Goal: Task Accomplishment & Management: Use online tool/utility

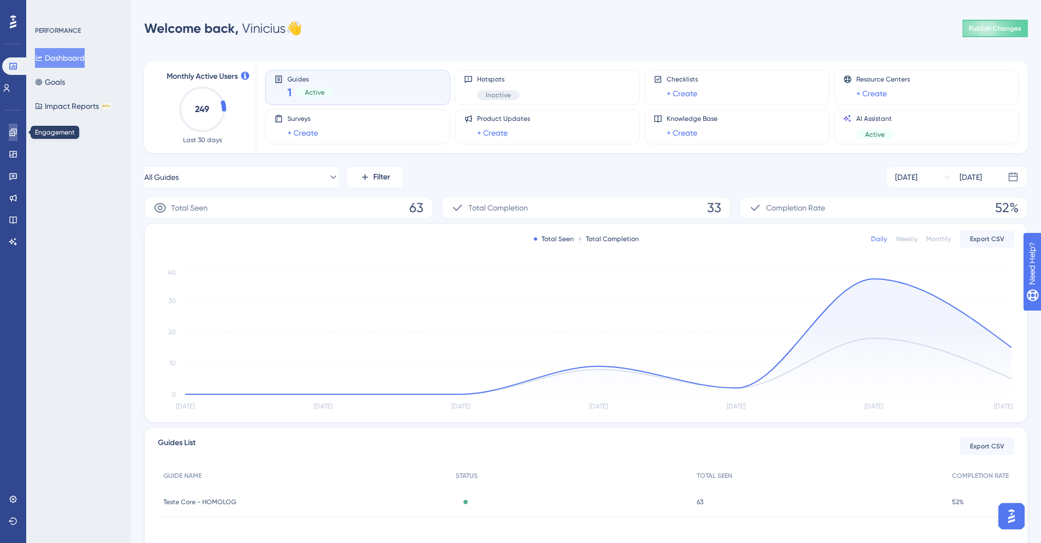
click at [17, 134] on link at bounding box center [13, 132] width 9 height 17
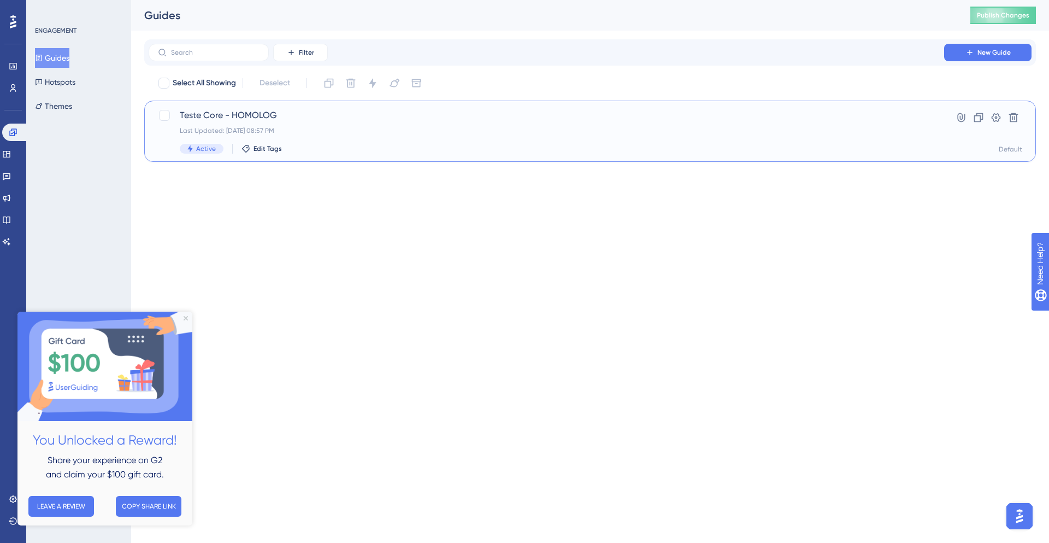
click at [276, 115] on span "Teste Core - HOMOLOG" at bounding box center [547, 115] width 734 height 13
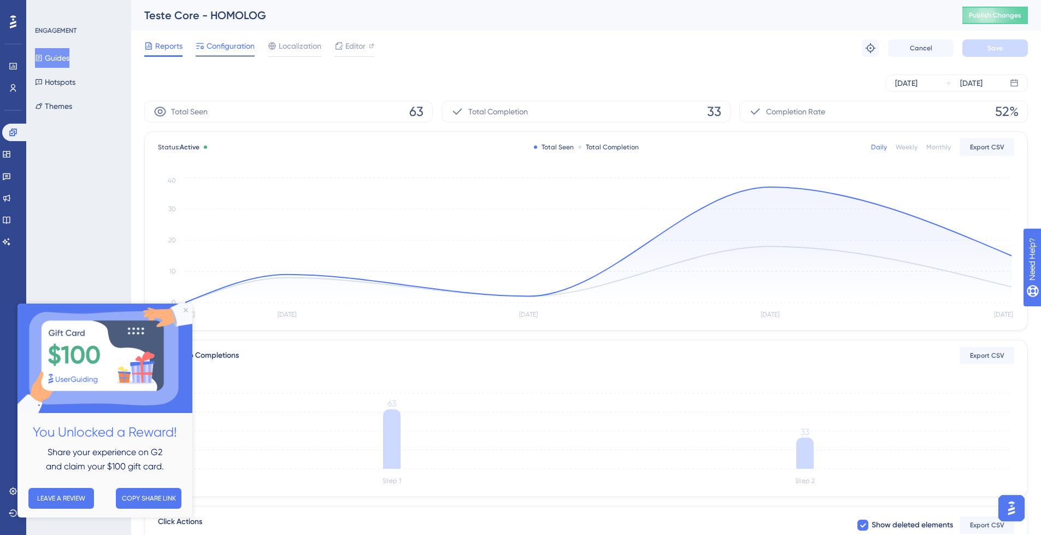
click at [229, 45] on span "Configuration" at bounding box center [231, 45] width 48 height 13
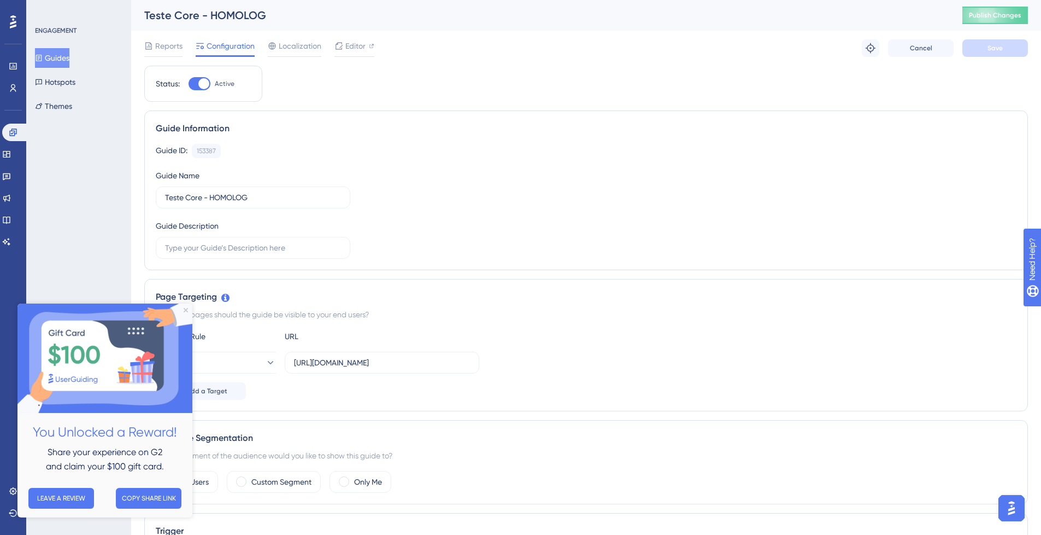
click at [186, 312] on div "You Unlocked a Reward! Share your experience on G2 and claim your $100 gift car…" at bounding box center [104, 410] width 175 height 214
click at [188, 311] on img at bounding box center [104, 357] width 175 height 109
click at [185, 313] on img at bounding box center [104, 357] width 175 height 109
click at [91, 237] on div "ENGAGEMENT Guides Hotspots Themes" at bounding box center [78, 267] width 105 height 535
click at [84, 456] on span "Share your experience on G2" at bounding box center [105, 452] width 115 height 10
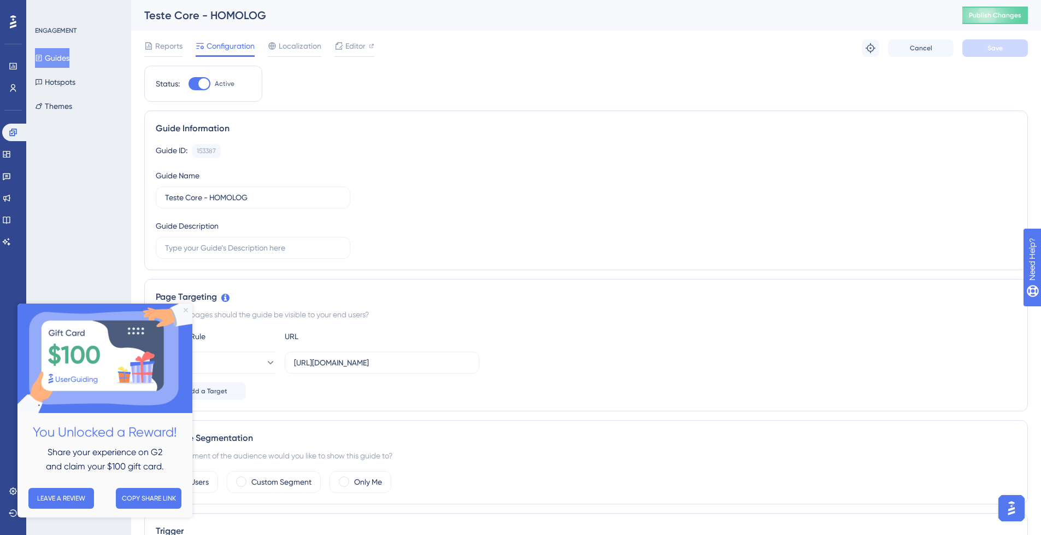
click at [185, 310] on icon "Close Preview" at bounding box center [186, 310] width 4 height 4
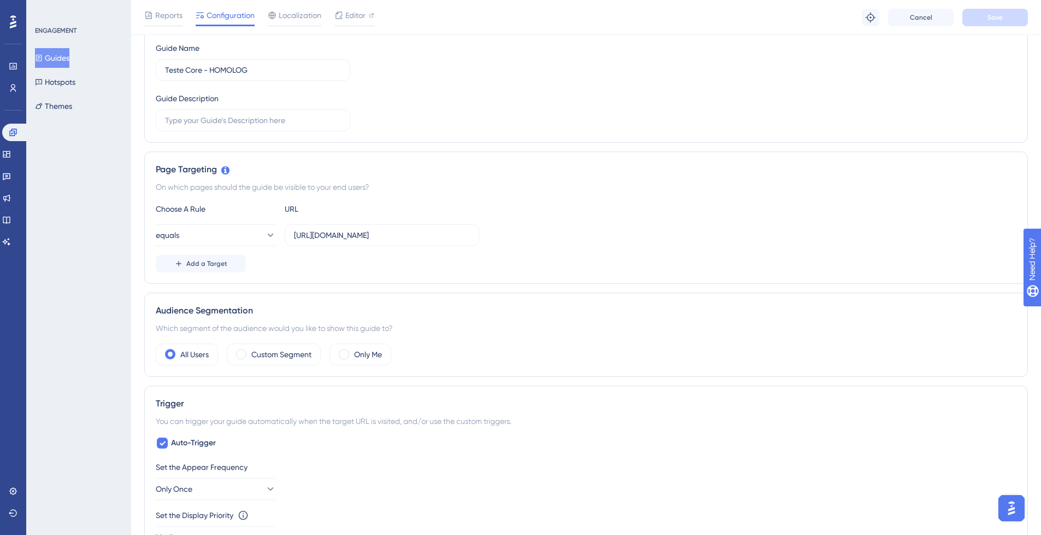
scroll to position [328, 0]
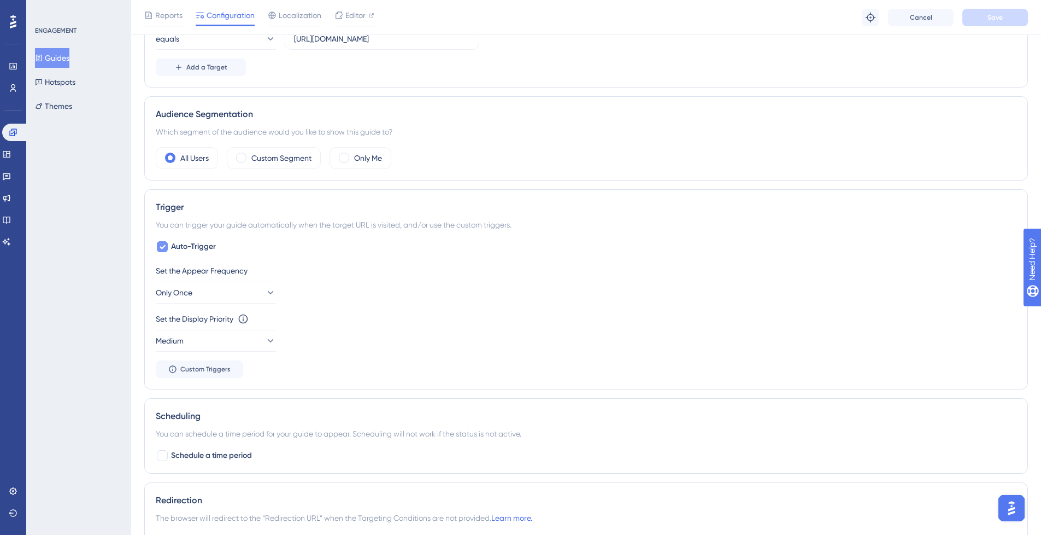
click at [163, 243] on icon at bounding box center [162, 246] width 7 height 9
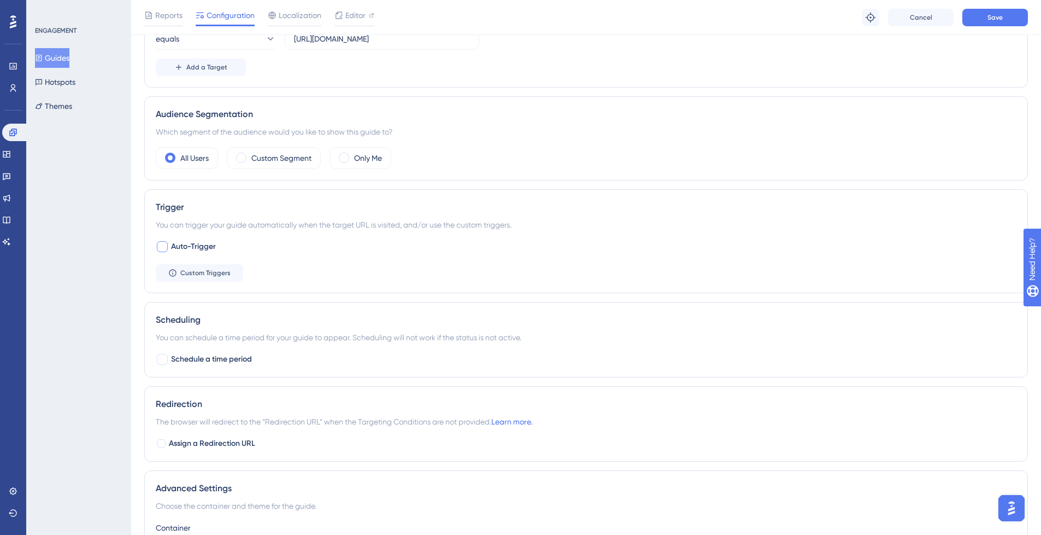
click at [163, 243] on div at bounding box center [162, 246] width 11 height 11
checkbox input "true"
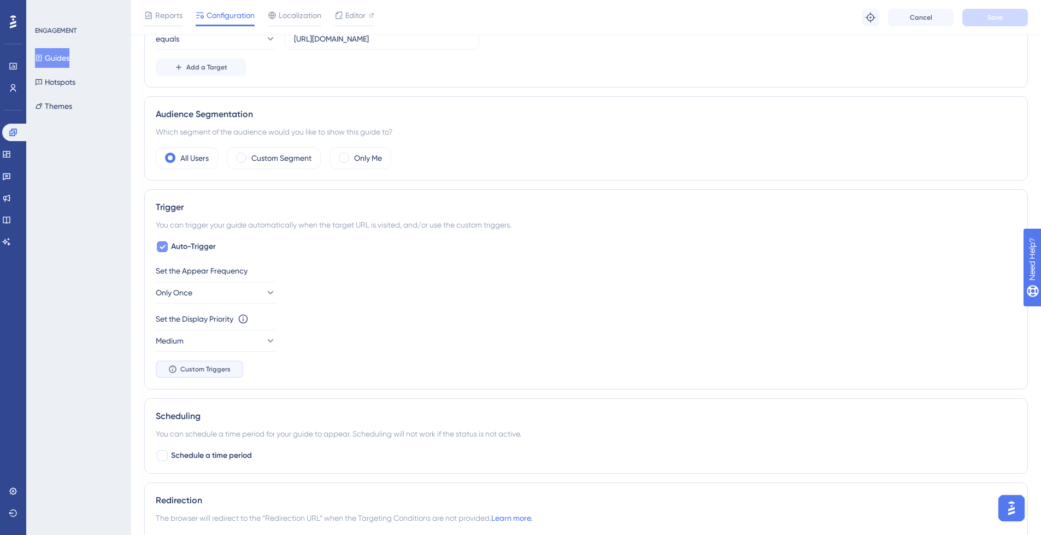
click at [202, 368] on span "Custom Triggers" at bounding box center [205, 369] width 50 height 9
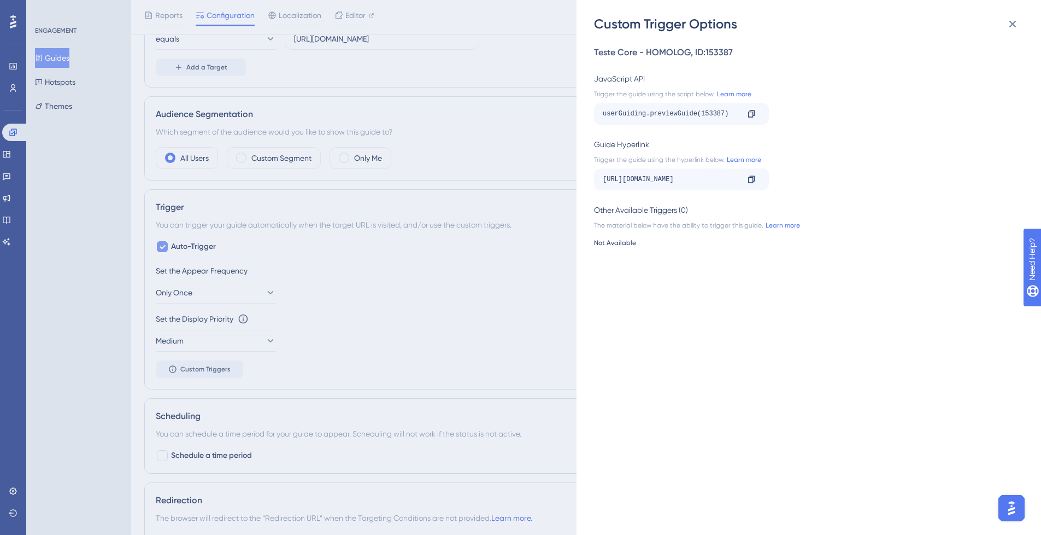
drag, startPoint x: 650, startPoint y: 179, endPoint x: 705, endPoint y: 185, distance: 54.4
click at [703, 185] on div "[URL][DOMAIN_NAME]" at bounding box center [671, 179] width 136 height 17
click at [711, 180] on div "[URL][DOMAIN_NAME]" at bounding box center [671, 179] width 136 height 17
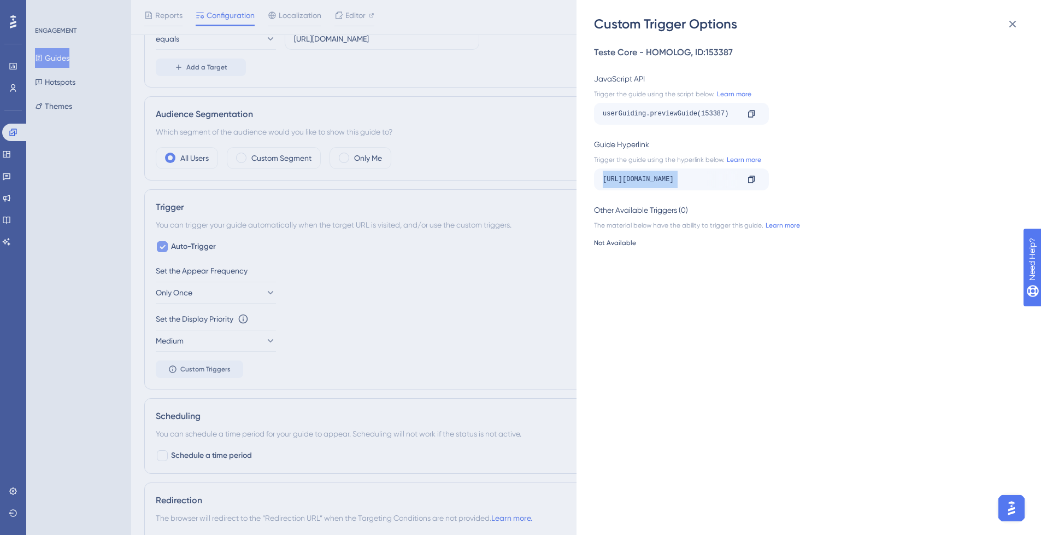
click at [708, 183] on div "[URL][DOMAIN_NAME]" at bounding box center [671, 179] width 136 height 17
click at [748, 179] on icon at bounding box center [751, 178] width 7 height 7
click at [791, 356] on div "Teste Core - HOMOLOG , ID: 153387 JavaScript API Trigger the guide using the sc…" at bounding box center [814, 284] width 441 height 502
click at [1013, 21] on icon at bounding box center [1012, 23] width 13 height 13
